Goal: Information Seeking & Learning: Learn about a topic

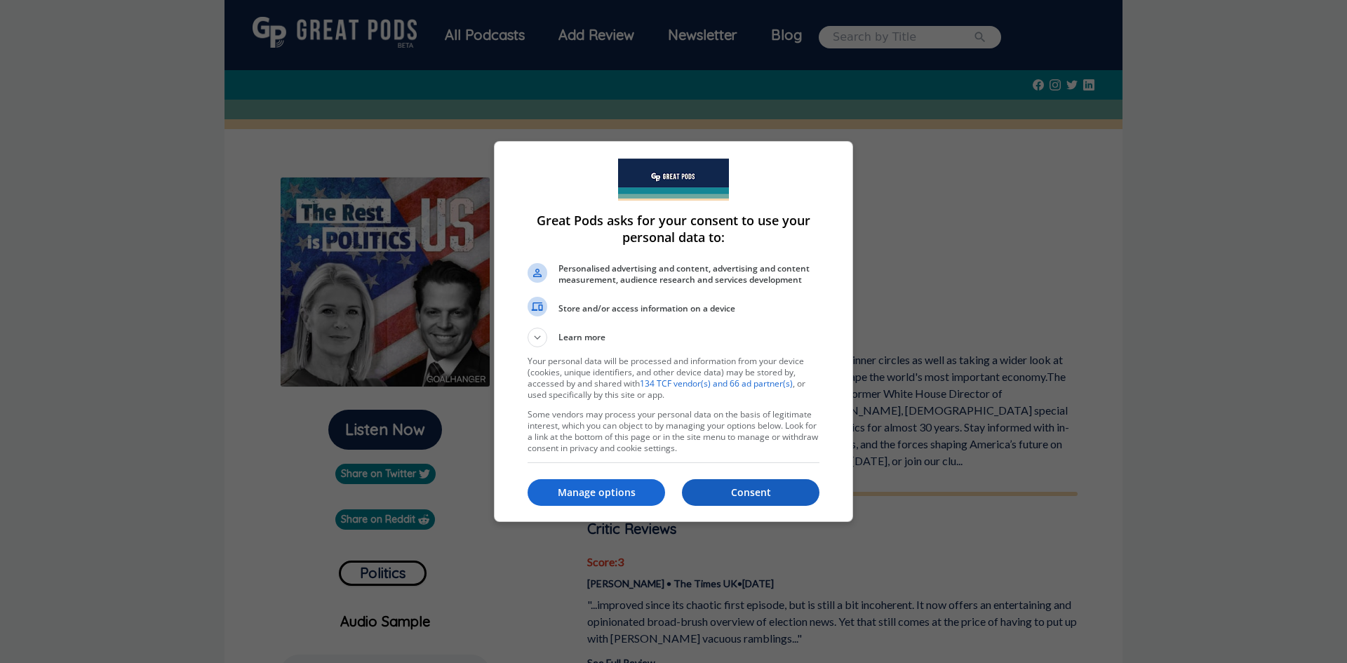
click at [743, 495] on p "Consent" at bounding box center [750, 492] width 137 height 14
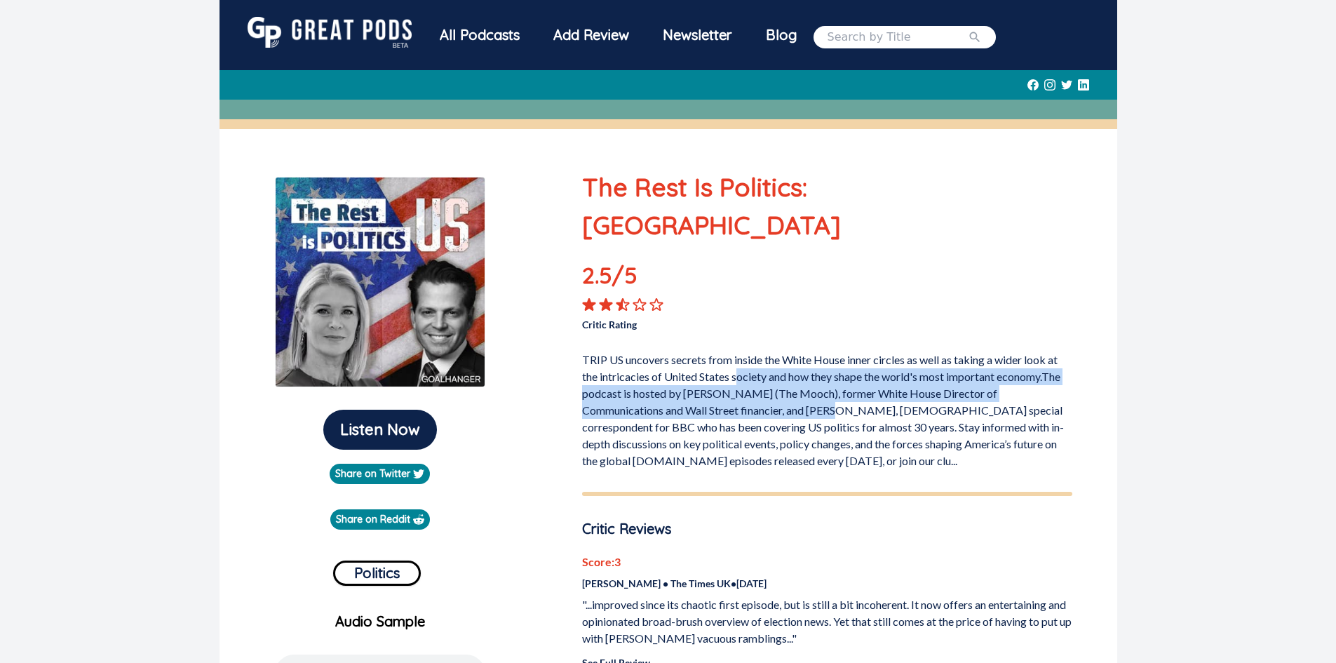
drag, startPoint x: 738, startPoint y: 341, endPoint x: 814, endPoint y: 372, distance: 82.1
click at [819, 375] on p "TRIP US uncovers secrets from inside the White House inner circles as well as t…" at bounding box center [827, 407] width 490 height 123
click at [814, 372] on p "TRIP US uncovers secrets from inside the White House inner circles as well as t…" at bounding box center [827, 407] width 490 height 123
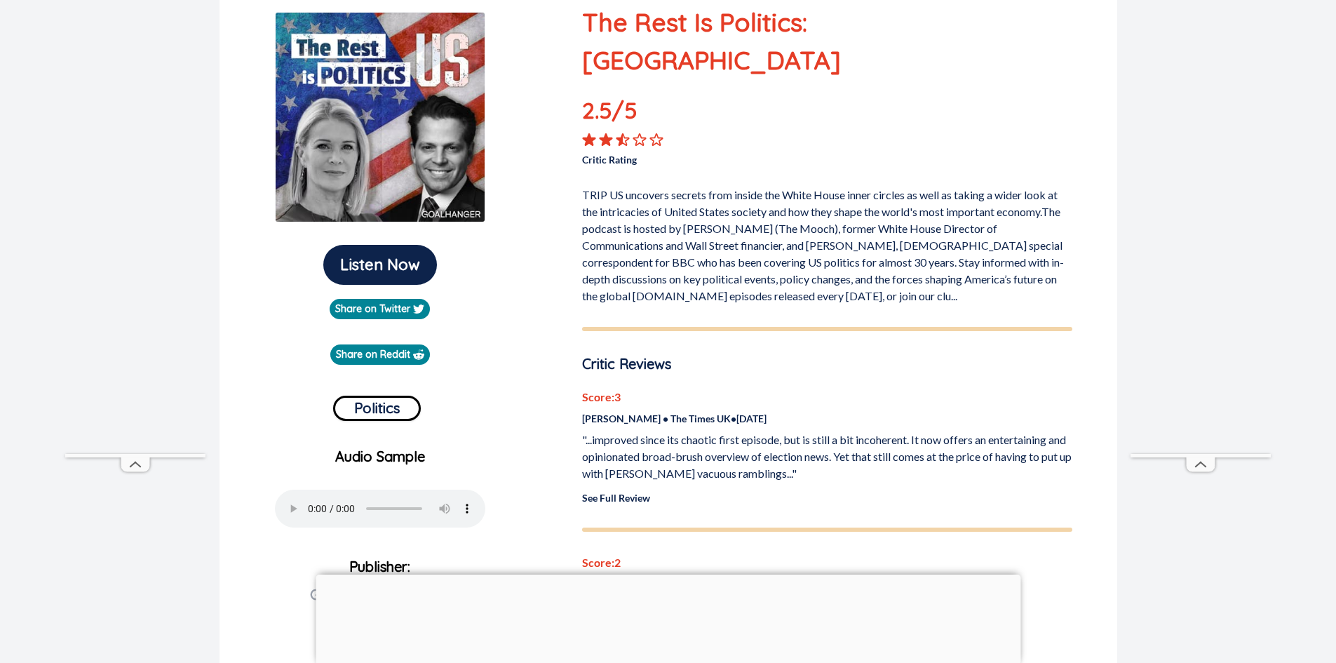
scroll to position [210, 0]
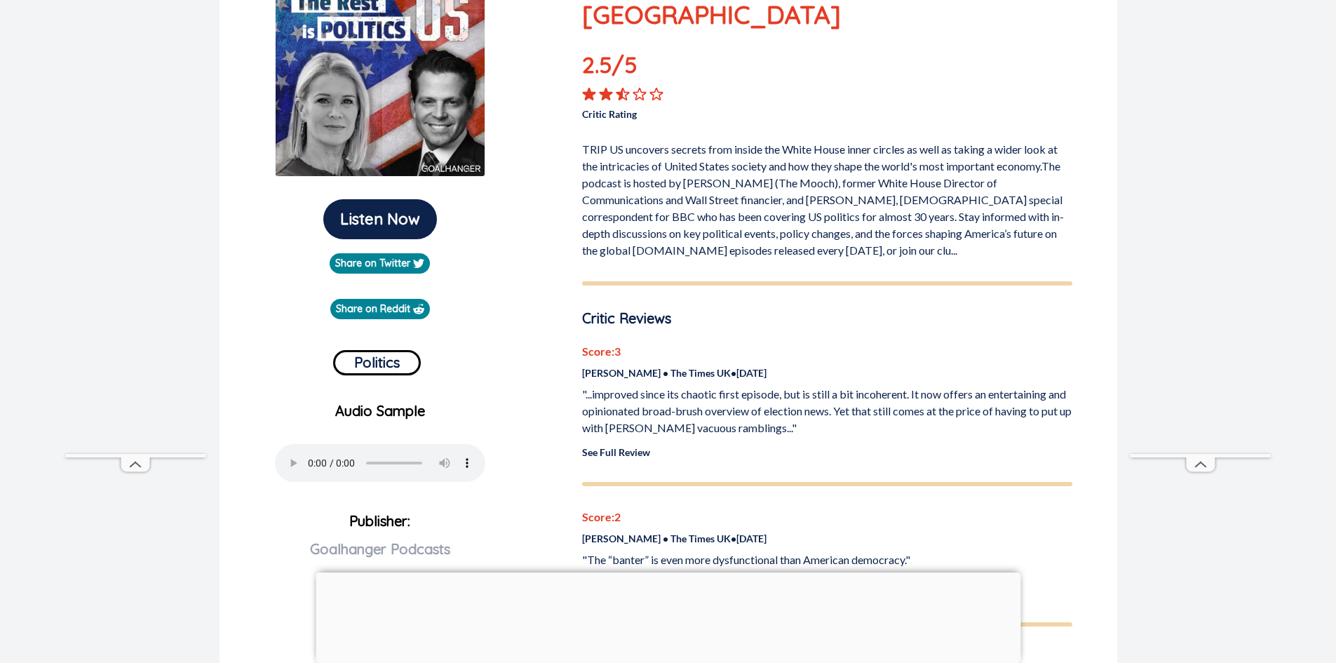
click at [816, 386] on p ""...improved since its chaotic first episode, but is still a bit incoherent. It…" at bounding box center [827, 411] width 490 height 50
click at [787, 386] on p ""...improved since its chaotic first episode, but is still a bit incoherent. It…" at bounding box center [827, 411] width 490 height 50
click at [788, 386] on p ""...improved since its chaotic first episode, but is still a bit incoherent. It…" at bounding box center [827, 411] width 490 height 50
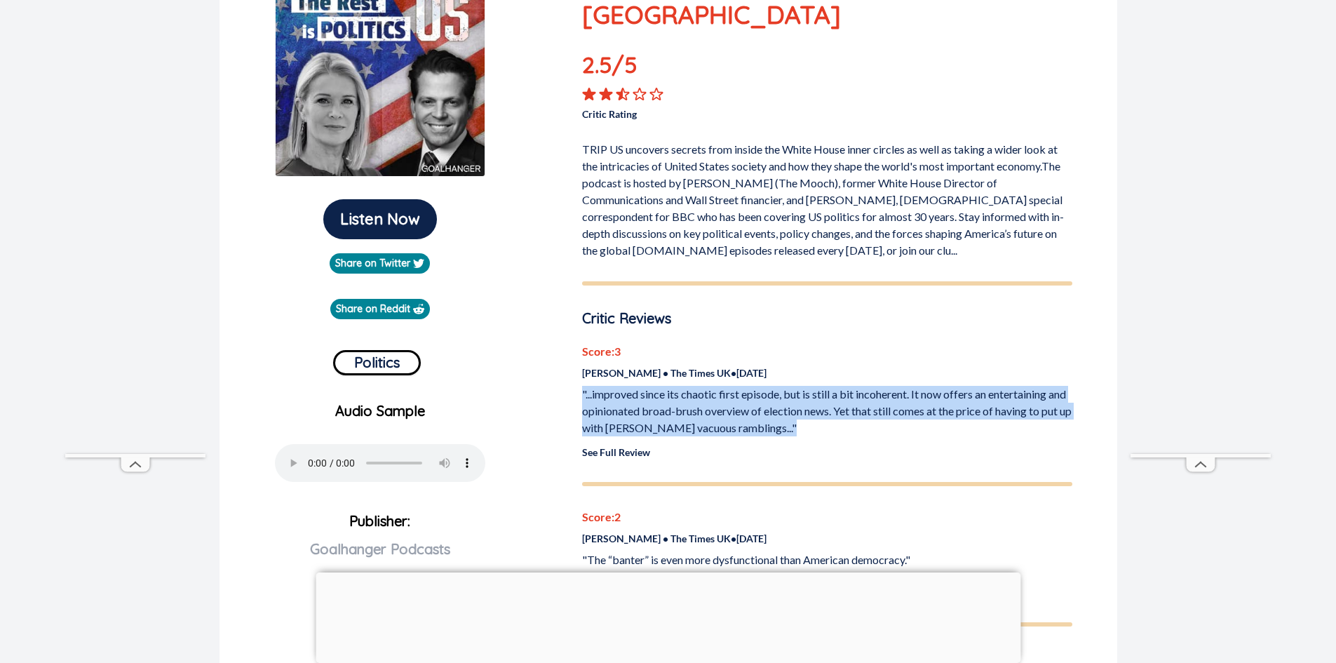
click at [788, 386] on p ""...improved since its chaotic first episode, but is still a bit incoherent. It…" at bounding box center [827, 411] width 490 height 50
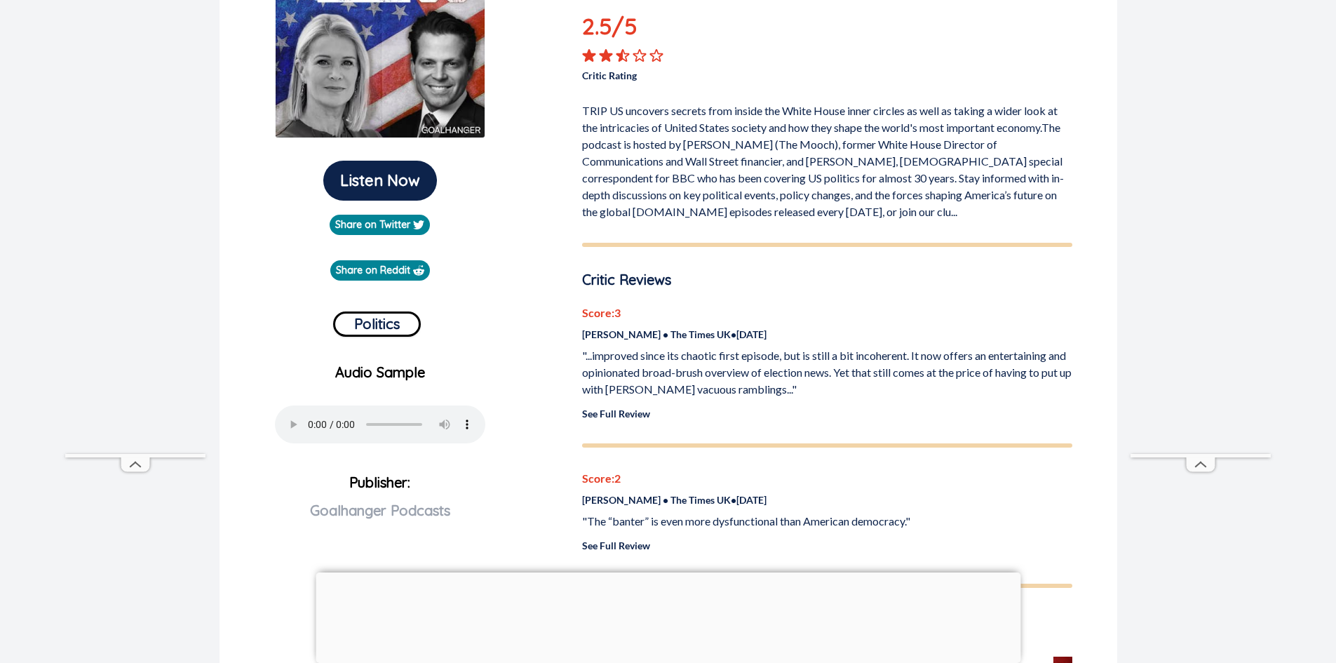
scroll to position [281, 0]
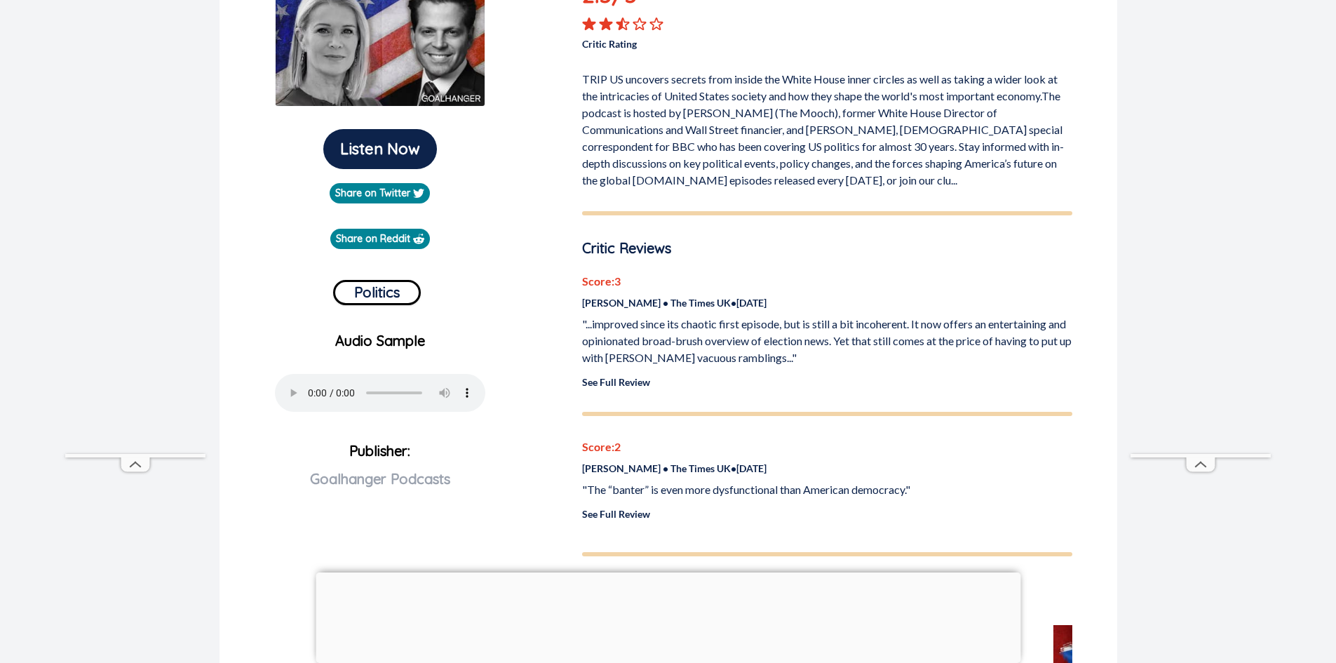
click at [675, 572] on div at bounding box center [668, 572] width 705 height 0
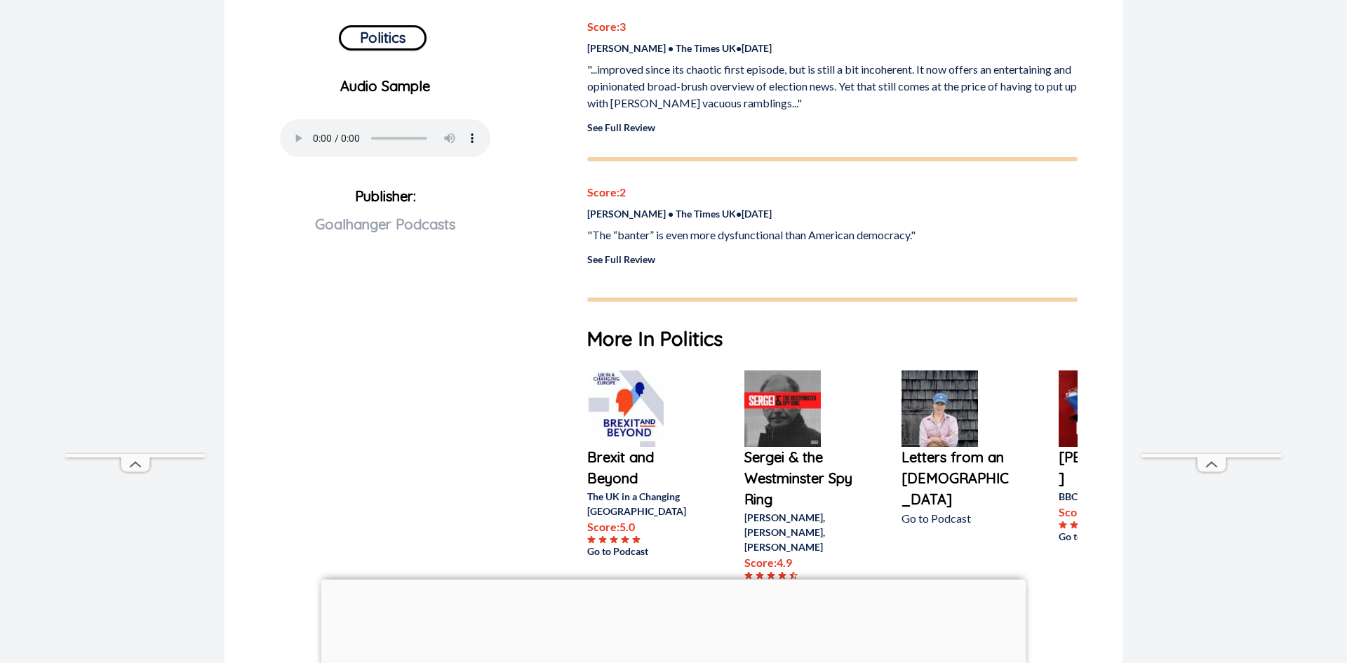
scroll to position [561, 0]
